Goal: Task Accomplishment & Management: Use online tool/utility

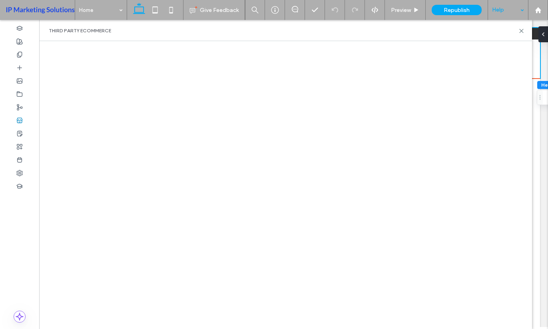
drag, startPoint x: 507, startPoint y: 10, endPoint x: 509, endPoint y: 16, distance: 5.6
click at [507, 10] on div "Help" at bounding box center [508, 10] width 40 height 20
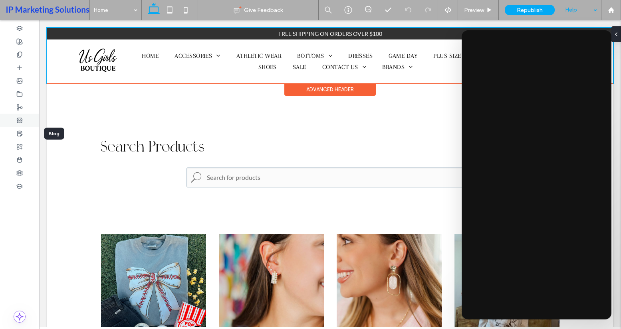
drag, startPoint x: 14, startPoint y: 130, endPoint x: 14, endPoint y: 123, distance: 7.6
click at [14, 130] on div at bounding box center [19, 133] width 39 height 13
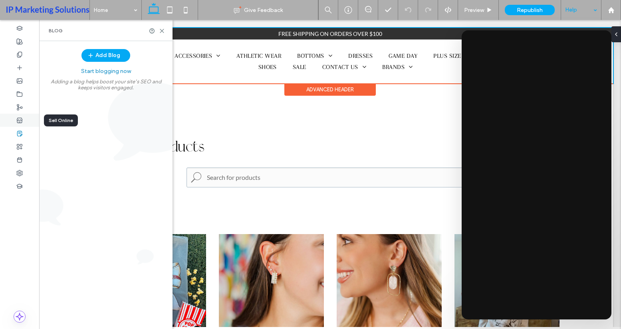
click at [14, 121] on div at bounding box center [19, 120] width 39 height 13
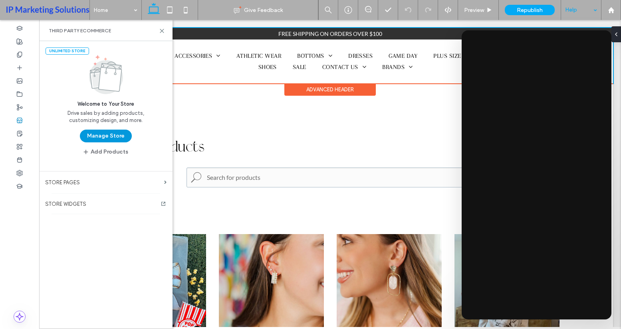
click at [125, 135] on button "Manage Store" at bounding box center [106, 136] width 52 height 13
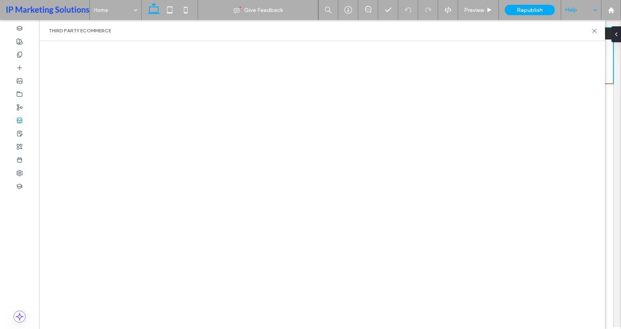
click at [589, 31] on div "Third Party eCommerce" at bounding box center [322, 31] width 547 height 6
click at [589, 31] on icon at bounding box center [595, 31] width 6 height 6
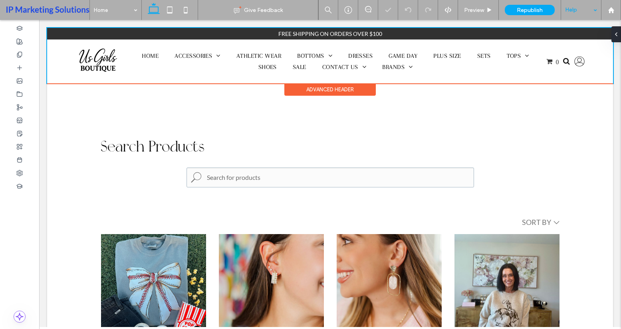
click at [570, 16] on div "Help" at bounding box center [581, 10] width 40 height 20
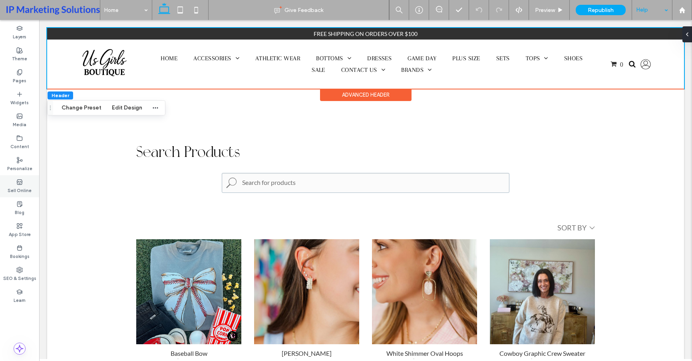
click at [18, 182] on use at bounding box center [19, 181] width 5 height 5
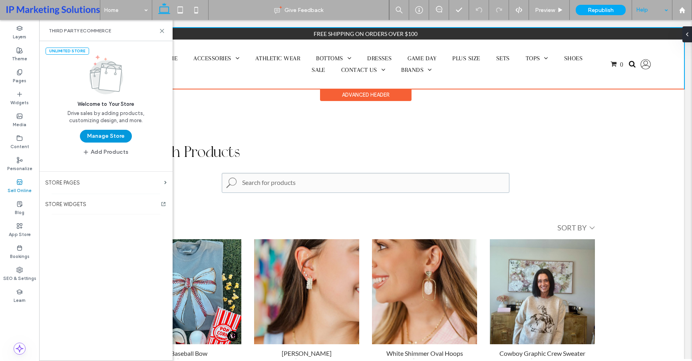
click at [89, 138] on button "Manage Store" at bounding box center [106, 136] width 52 height 13
